Goal: Navigation & Orientation: Find specific page/section

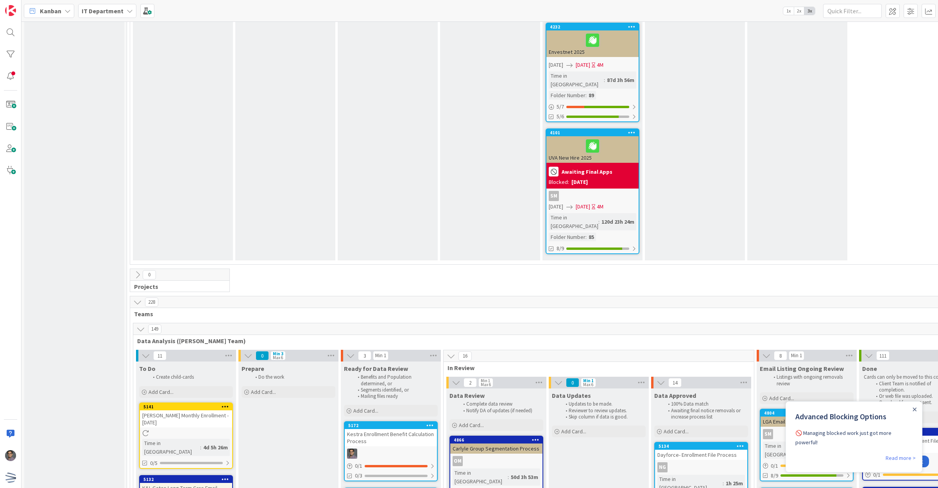
scroll to position [1094, 0]
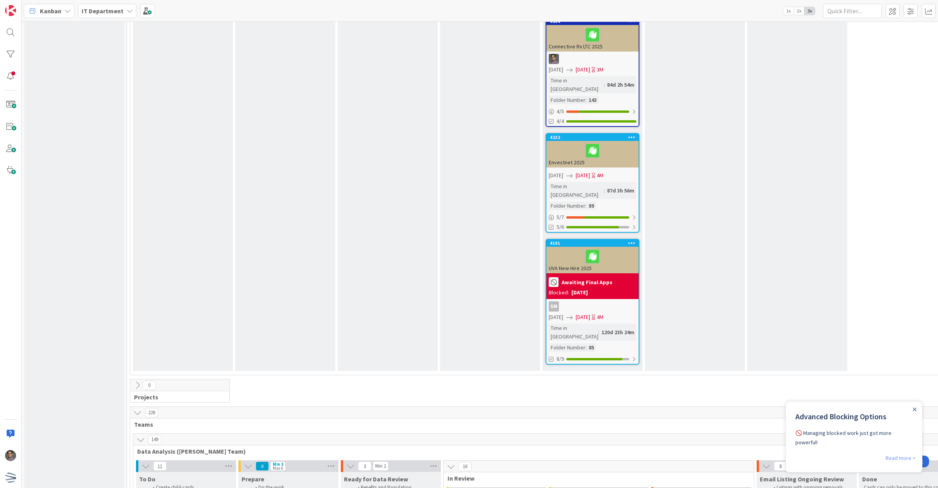
click at [906, 460] on link "Read more >" at bounding box center [900, 458] width 30 height 9
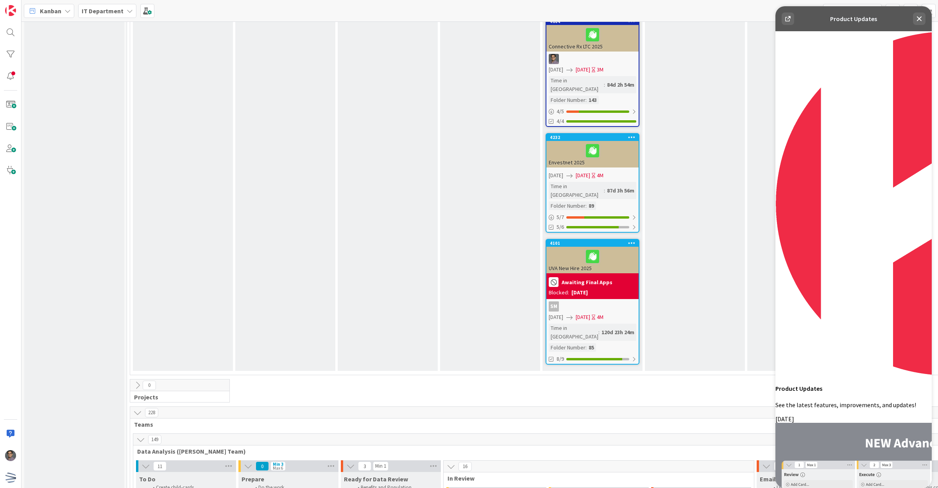
scroll to position [0, 0]
click at [915, 18] on icon at bounding box center [918, 18] width 9 height 9
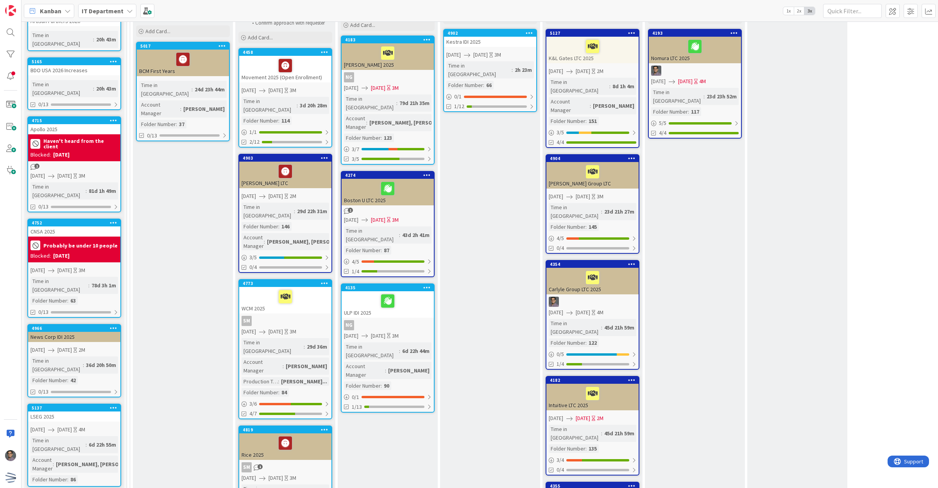
scroll to position [20, 0]
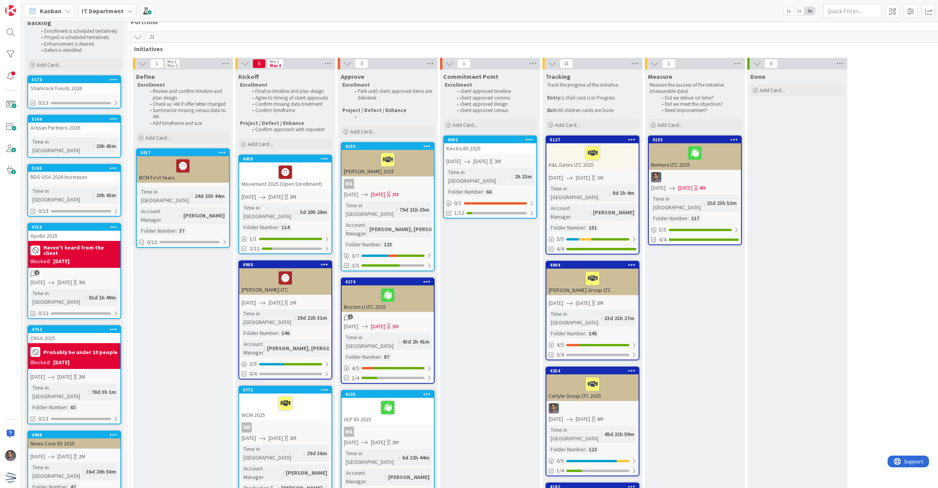
click at [87, 359] on div "Blocked: 09/18/2025" at bounding box center [74, 363] width 88 height 8
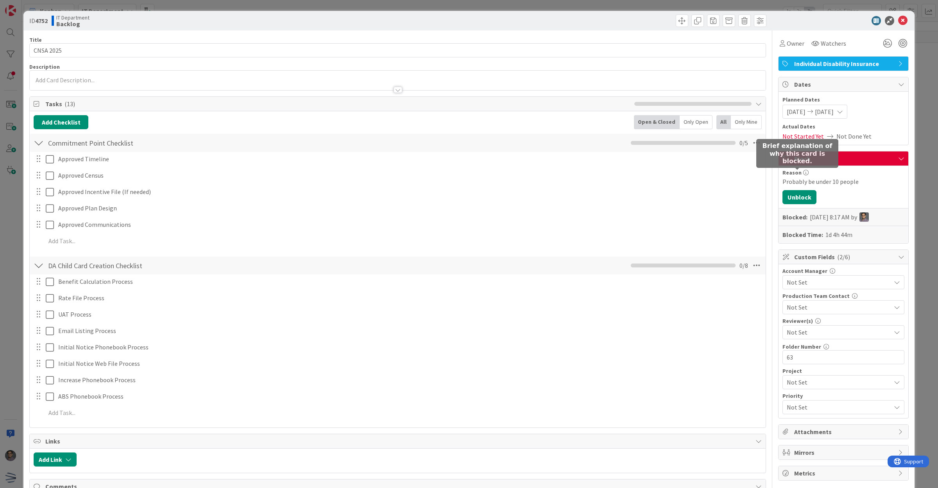
click at [803, 172] on icon at bounding box center [805, 172] width 5 height 5
click at [898, 158] on icon at bounding box center [901, 158] width 6 height 6
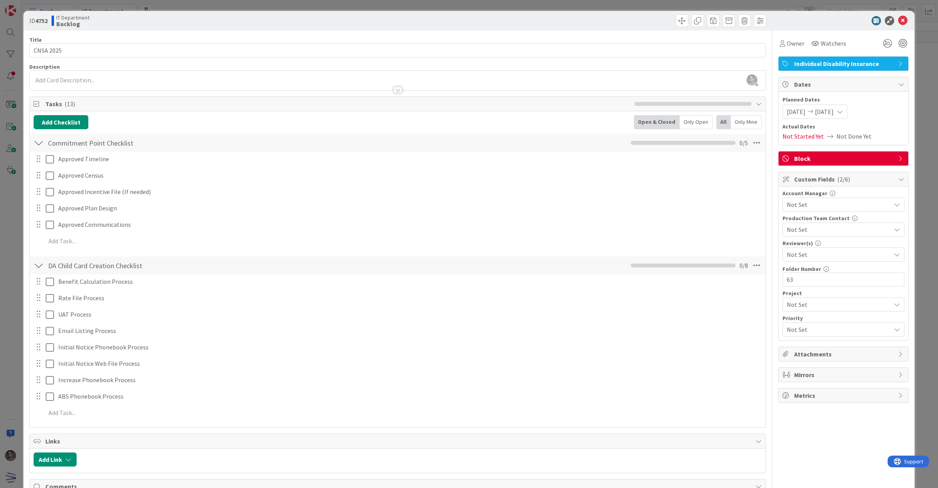
click at [898, 158] on icon at bounding box center [901, 158] width 6 height 6
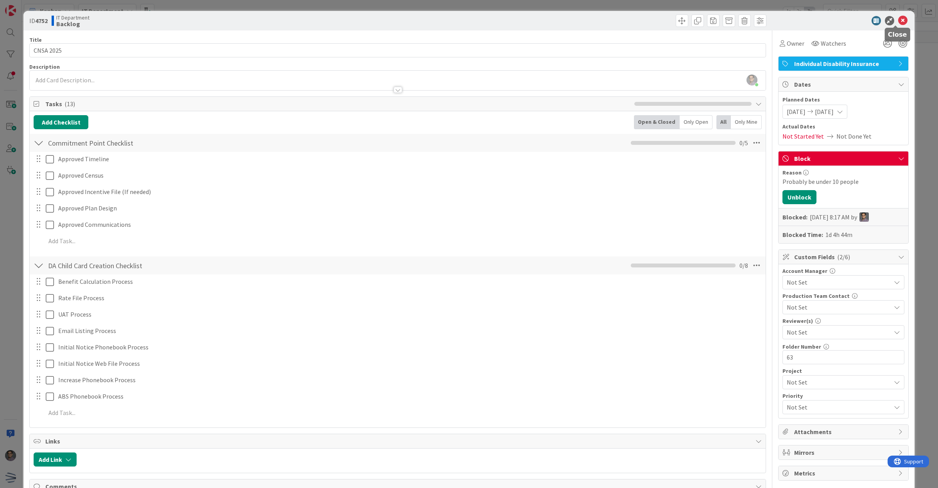
click at [898, 23] on icon at bounding box center [902, 20] width 9 height 9
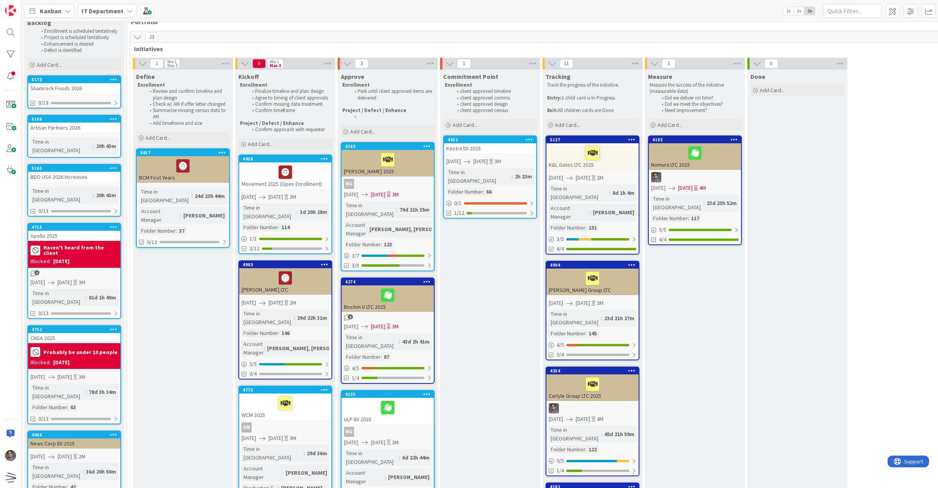
click at [66, 243] on div "Haven't heard from the client" at bounding box center [74, 250] width 88 height 14
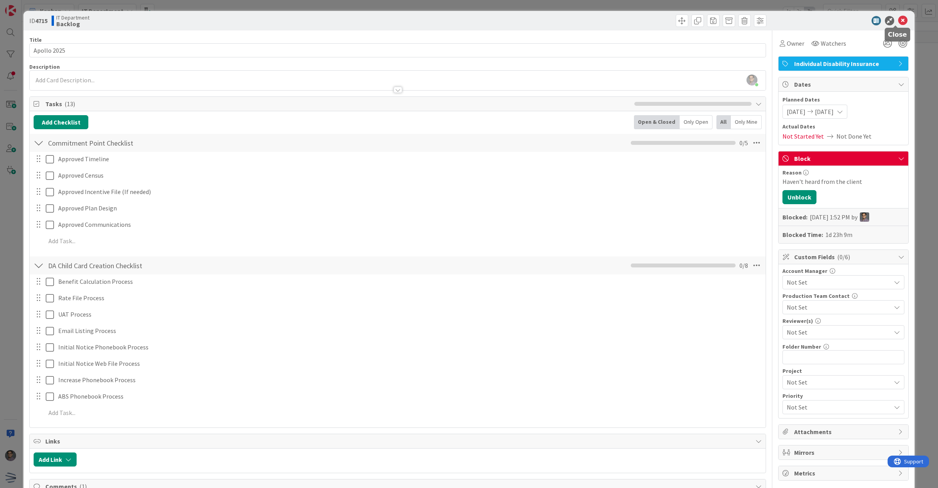
click at [899, 22] on icon at bounding box center [902, 20] width 9 height 9
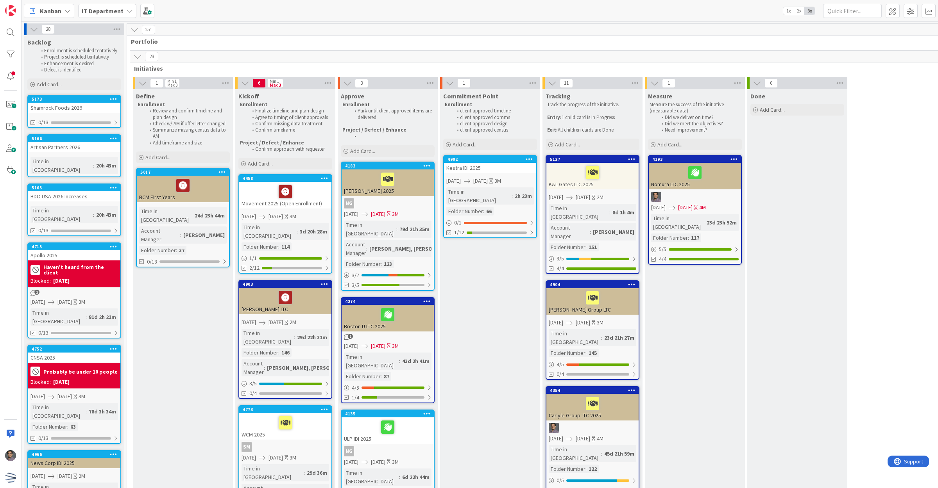
click at [141, 53] on icon at bounding box center [137, 56] width 9 height 9
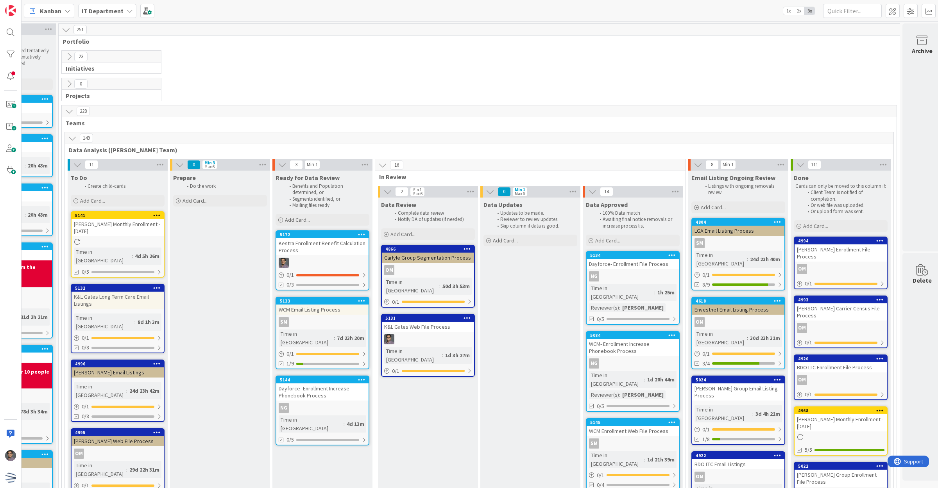
scroll to position [0, 82]
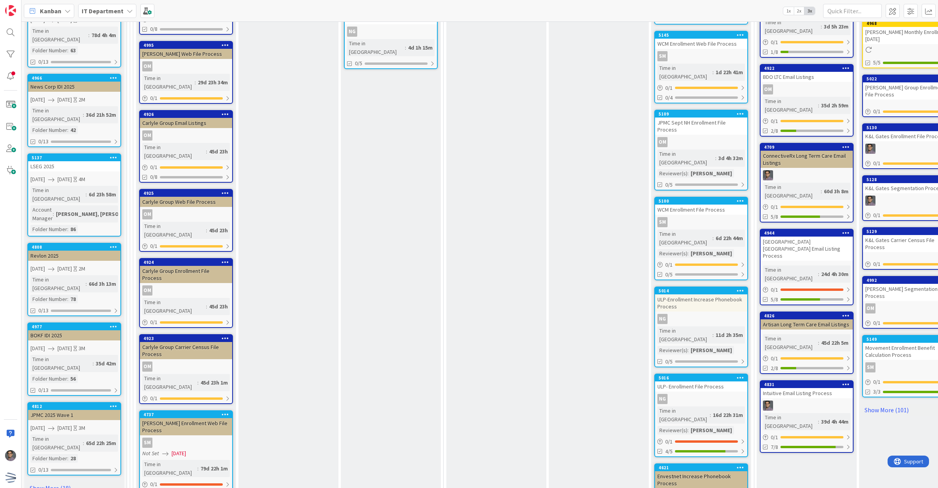
scroll to position [391, 0]
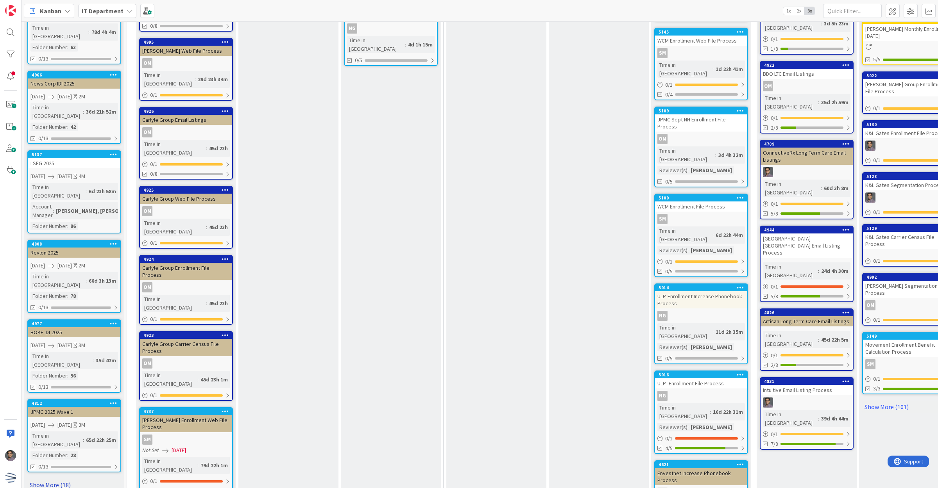
click at [47, 479] on link "Show More (18)" at bounding box center [74, 485] width 94 height 13
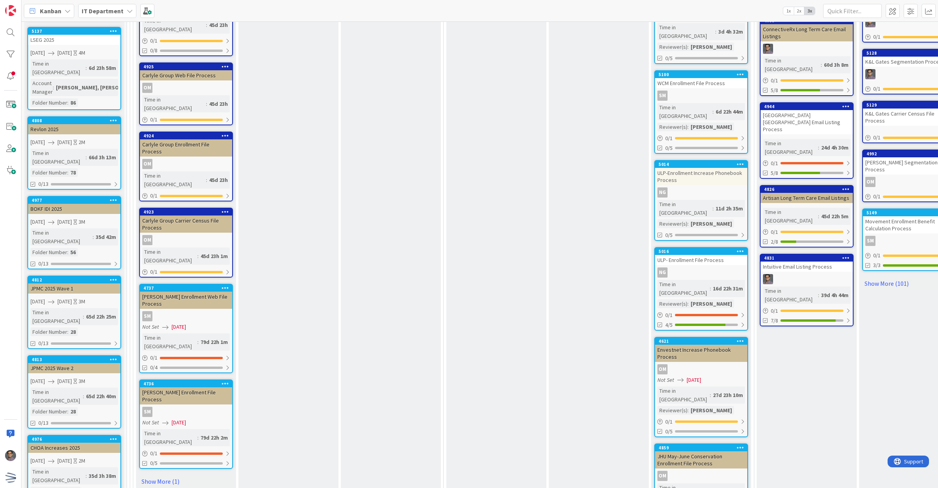
scroll to position [537, 0]
